Goal: Task Accomplishment & Management: Use online tool/utility

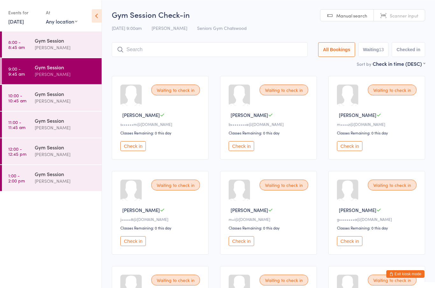
click at [349, 150] on button "Check in" at bounding box center [349, 146] width 25 height 10
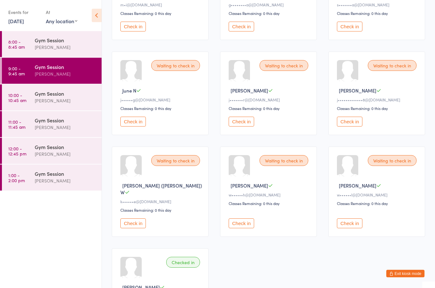
scroll to position [214, 0]
click at [131, 127] on button "Check in" at bounding box center [132, 122] width 25 height 10
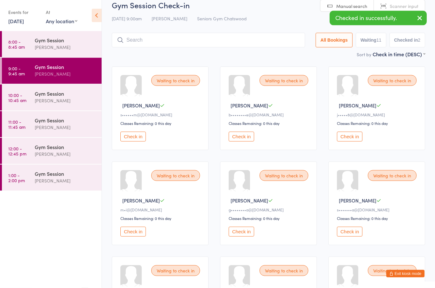
scroll to position [0, 0]
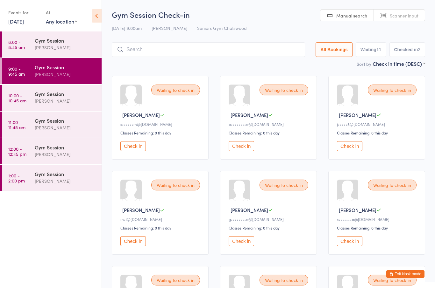
click at [247, 246] on button "Check in" at bounding box center [240, 241] width 25 height 10
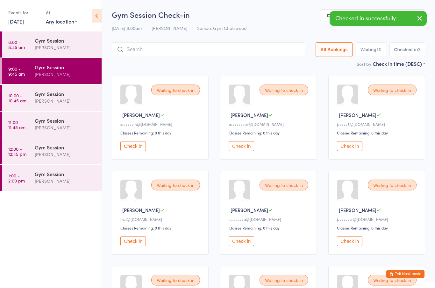
click at [247, 246] on button "Check in" at bounding box center [240, 241] width 25 height 10
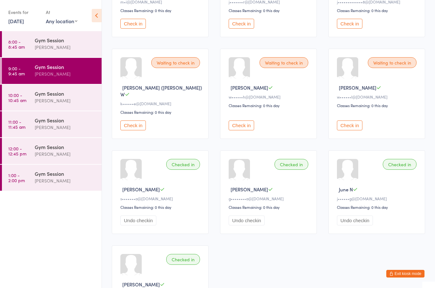
scroll to position [217, 0]
click at [243, 130] on button "Check in" at bounding box center [240, 126] width 25 height 10
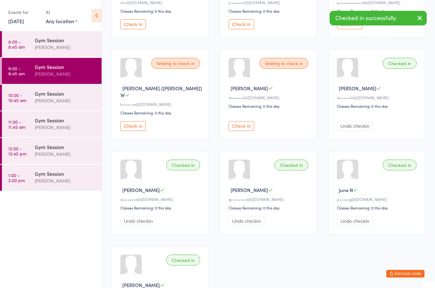
click at [244, 131] on button "Check in" at bounding box center [240, 126] width 25 height 10
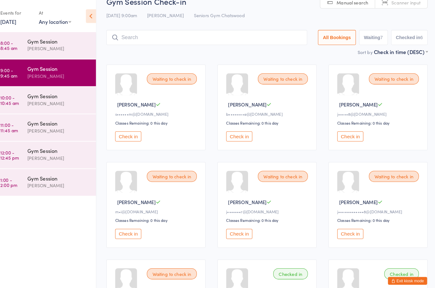
scroll to position [0, 0]
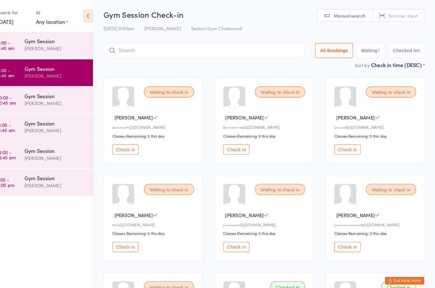
click at [328, 212] on div "Waiting to check in [PERSON_NAME] T j•••••••••••••8@[DOMAIN_NAME] Classes Remai…" at bounding box center [376, 213] width 97 height 84
click at [237, 148] on button "Check in" at bounding box center [240, 146] width 25 height 10
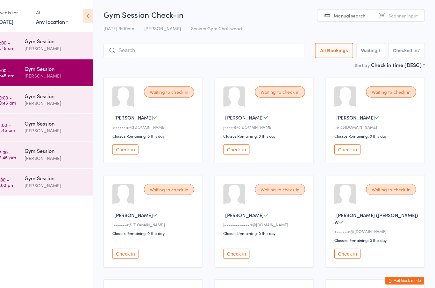
click at [120, 151] on button "Check in" at bounding box center [132, 146] width 25 height 10
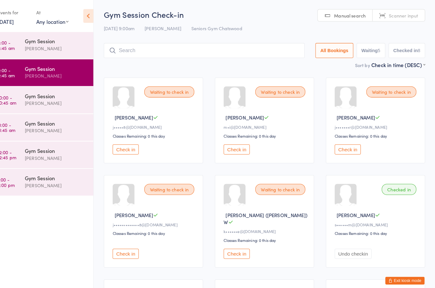
click at [231, 244] on button "Check in" at bounding box center [240, 248] width 25 height 10
click at [125, 249] on button "Check in" at bounding box center [132, 248] width 25 height 10
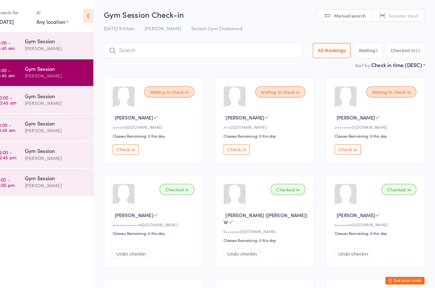
click at [122, 150] on button "Check in" at bounding box center [132, 146] width 25 height 10
click at [238, 149] on button "Check in" at bounding box center [240, 146] width 25 height 10
